Goal: Find contact information: Find contact information

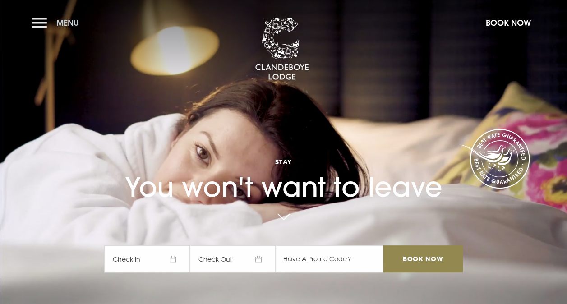
click at [38, 18] on button "Menu" at bounding box center [58, 22] width 52 height 19
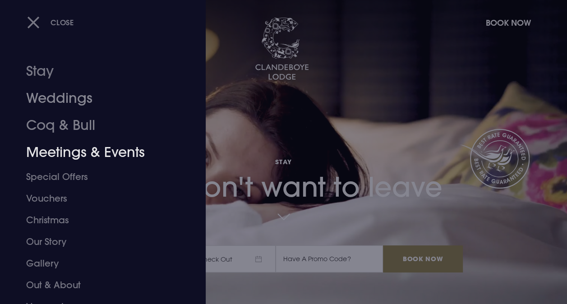
click at [82, 147] on link "Meetings & Events" at bounding box center [96, 152] width 141 height 27
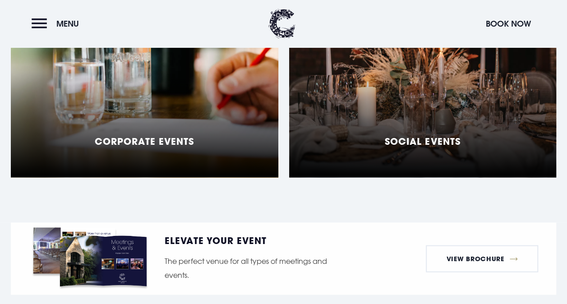
scroll to position [856, 0]
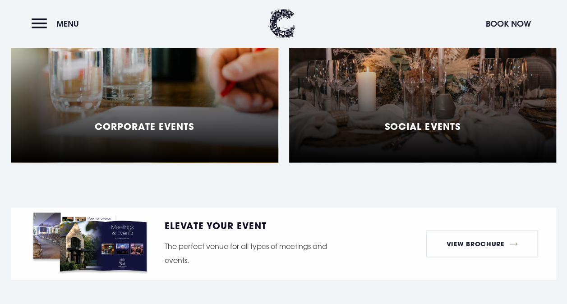
click at [219, 150] on div "Corporate Events" at bounding box center [144, 49] width 267 height 225
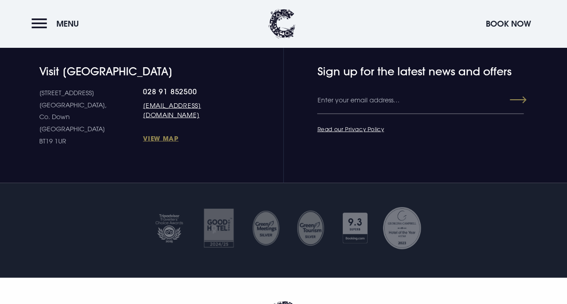
scroll to position [2614, 0]
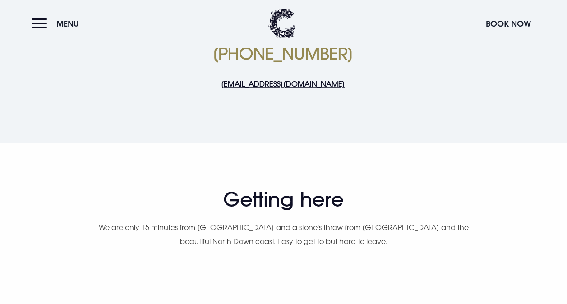
scroll to position [315, 0]
